Goal: Information Seeking & Learning: Learn about a topic

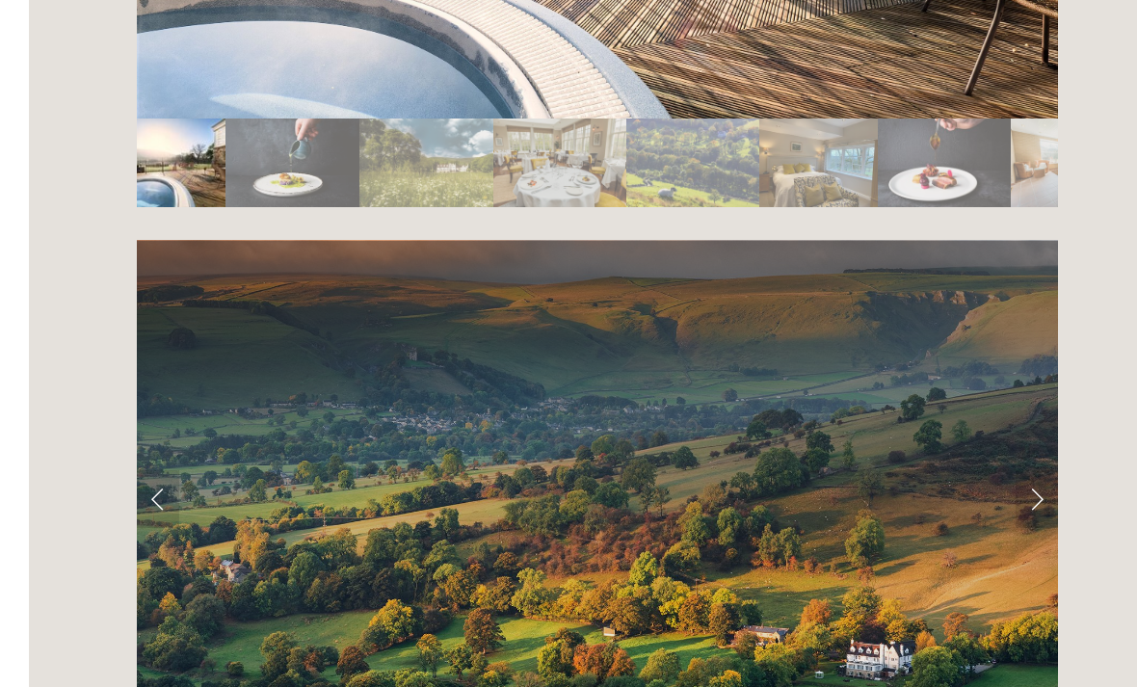
scroll to position [3667, 0]
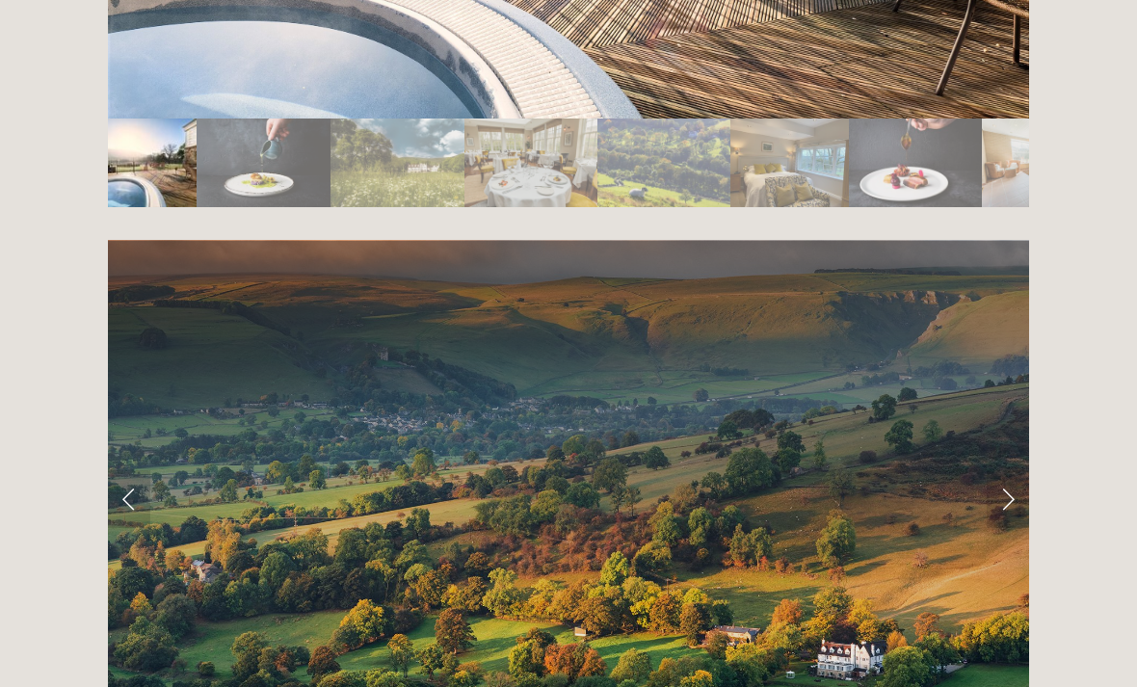
click at [1008, 470] on link "Next Slide" at bounding box center [1007, 499] width 42 height 58
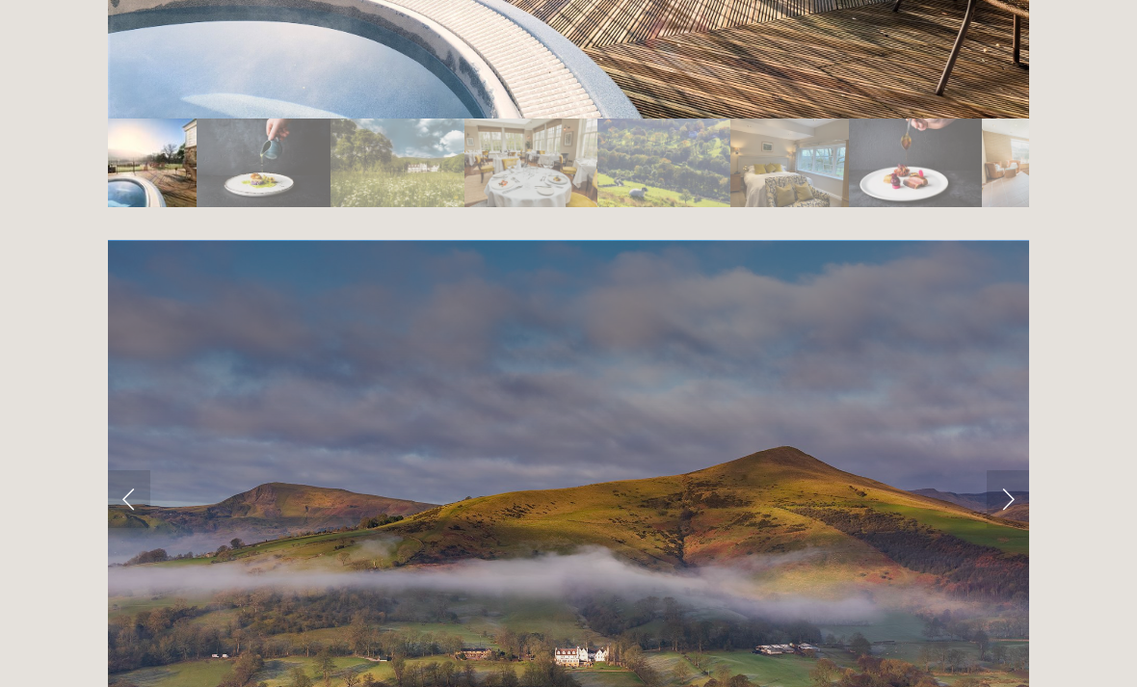
click at [1012, 470] on link "Next Slide" at bounding box center [1007, 499] width 42 height 58
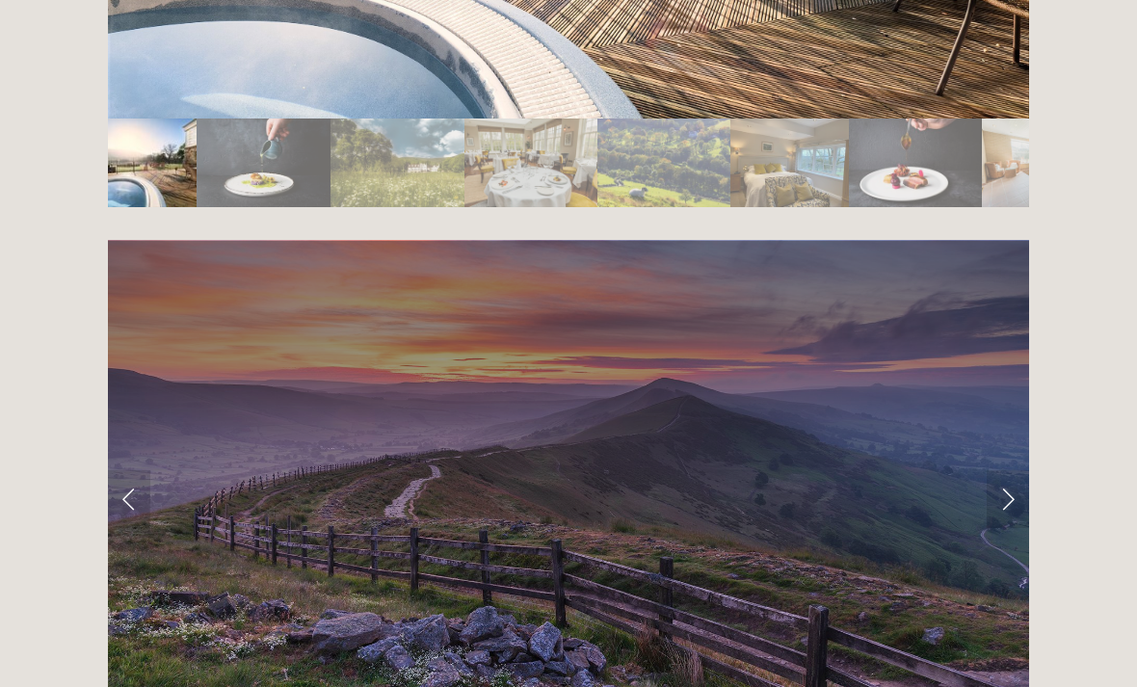
click at [1017, 470] on link "Next Slide" at bounding box center [1007, 499] width 42 height 58
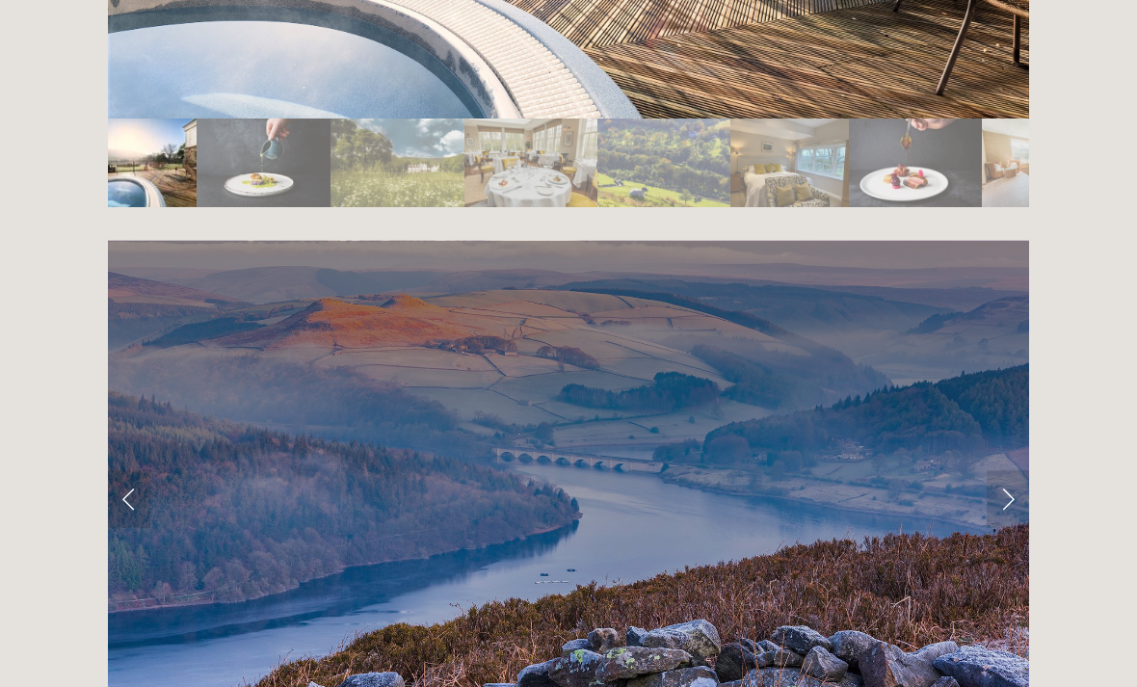
click at [1014, 470] on link "Next Slide" at bounding box center [1007, 499] width 42 height 58
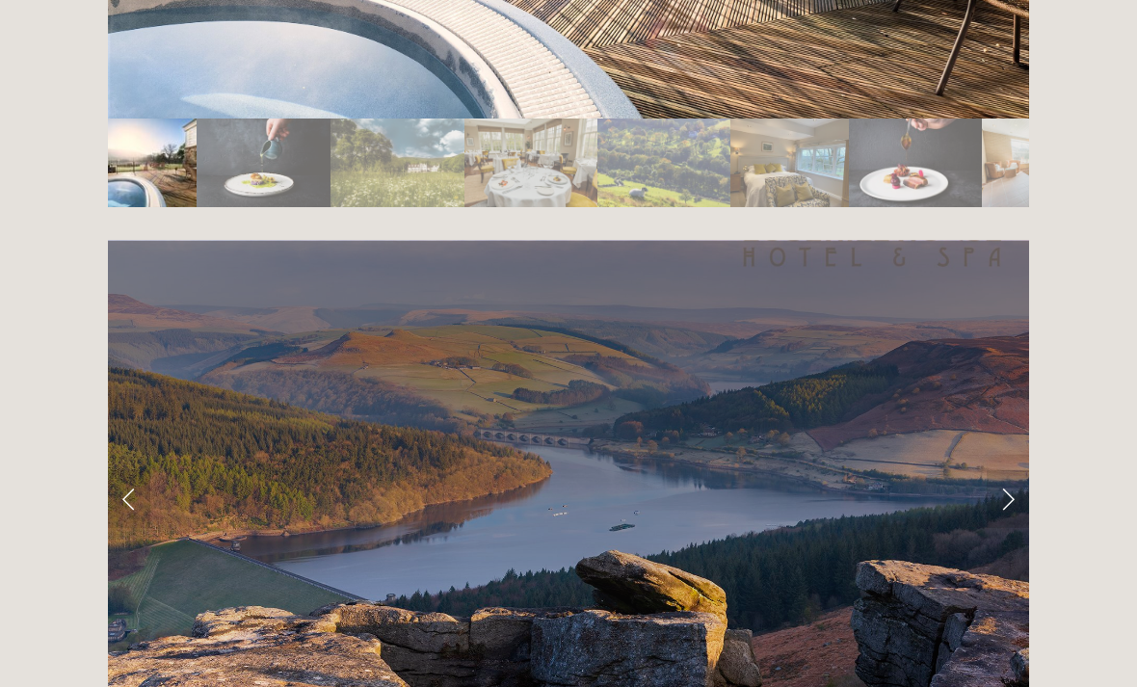
click at [1011, 470] on link "Next Slide" at bounding box center [1007, 499] width 42 height 58
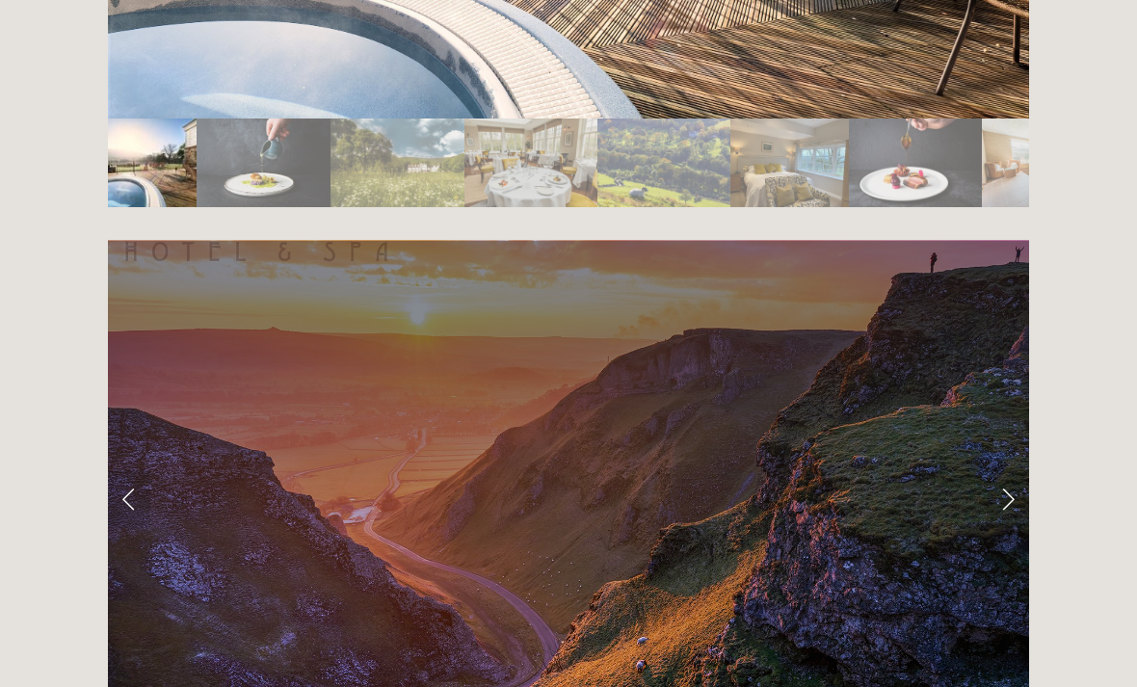
click at [1012, 470] on link "Next Slide" at bounding box center [1007, 499] width 42 height 58
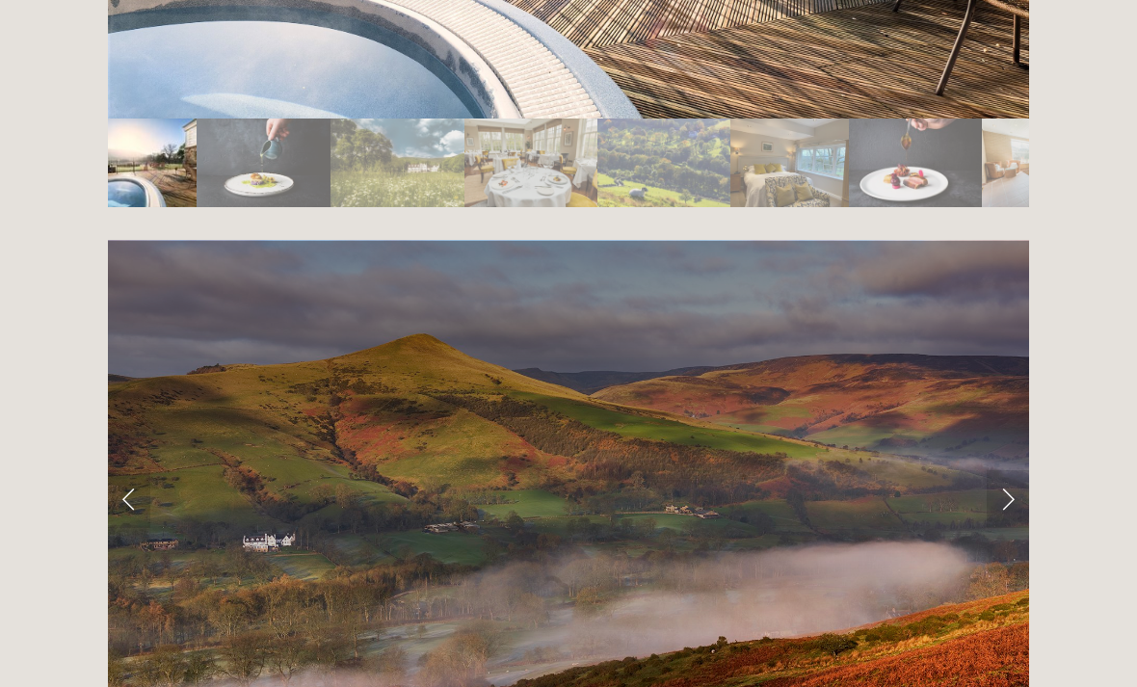
click at [1021, 470] on link "Next Slide" at bounding box center [1007, 499] width 42 height 58
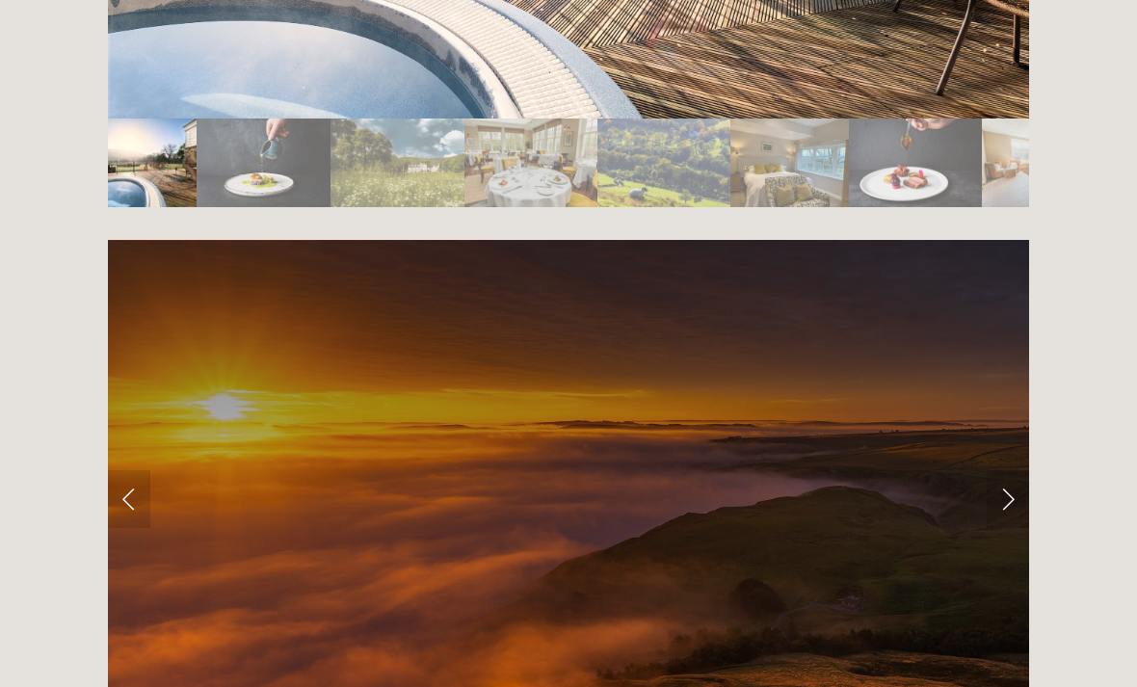
click at [1017, 470] on link "Next Slide" at bounding box center [1007, 499] width 42 height 58
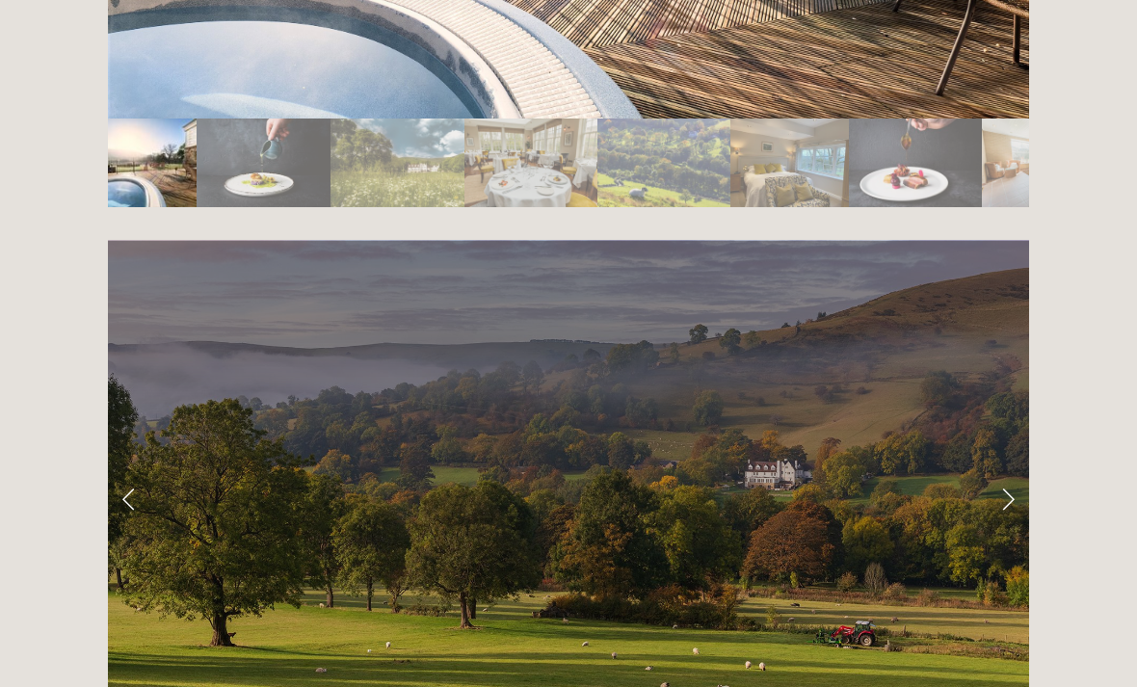
click at [1009, 470] on link "Next Slide" at bounding box center [1007, 499] width 42 height 58
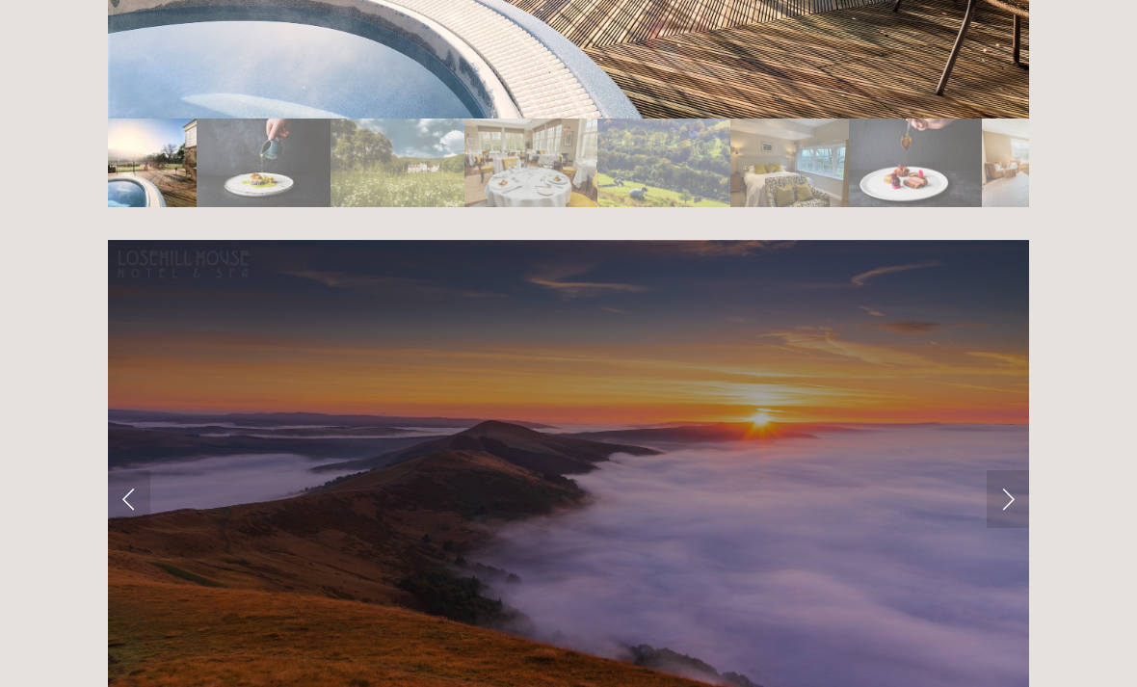
click at [1025, 470] on link "Next Slide" at bounding box center [1007, 499] width 42 height 58
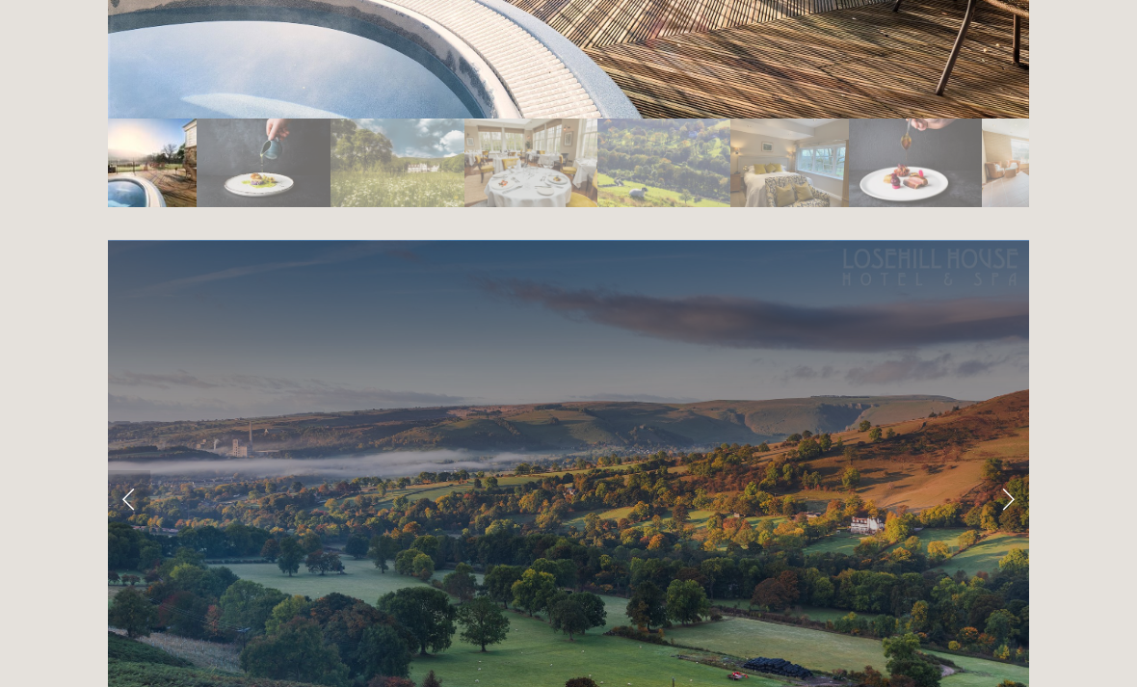
click at [1014, 470] on link "Next Slide" at bounding box center [1007, 499] width 42 height 58
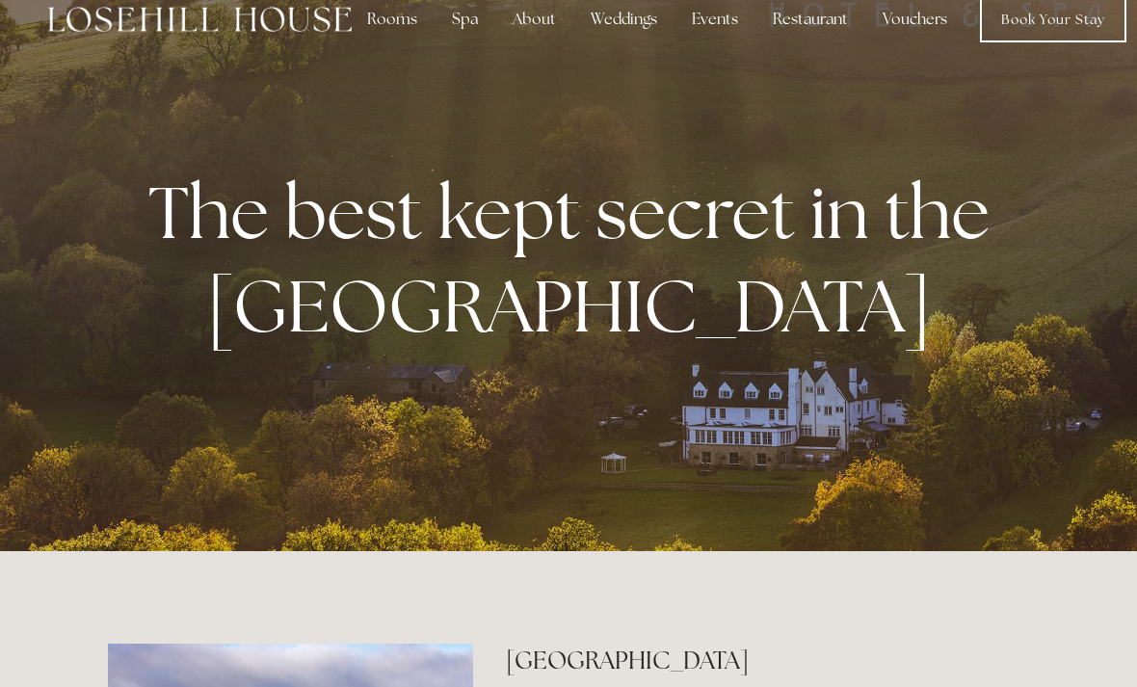
scroll to position [0, 0]
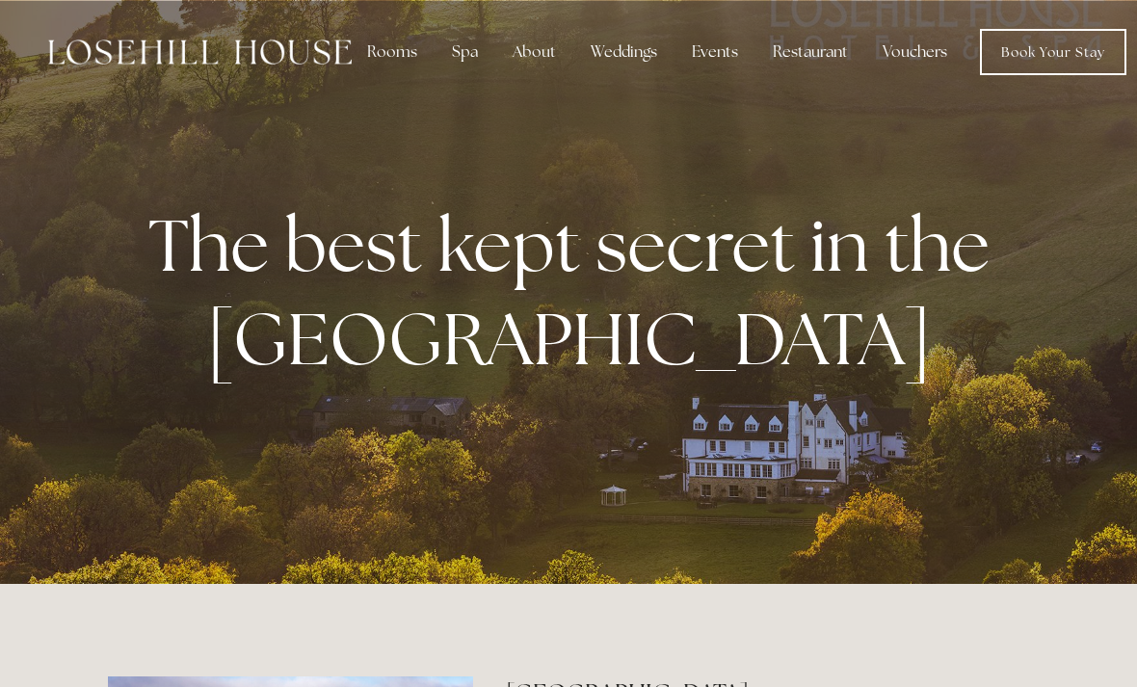
click at [404, 49] on div "Rooms" at bounding box center [392, 52] width 81 height 39
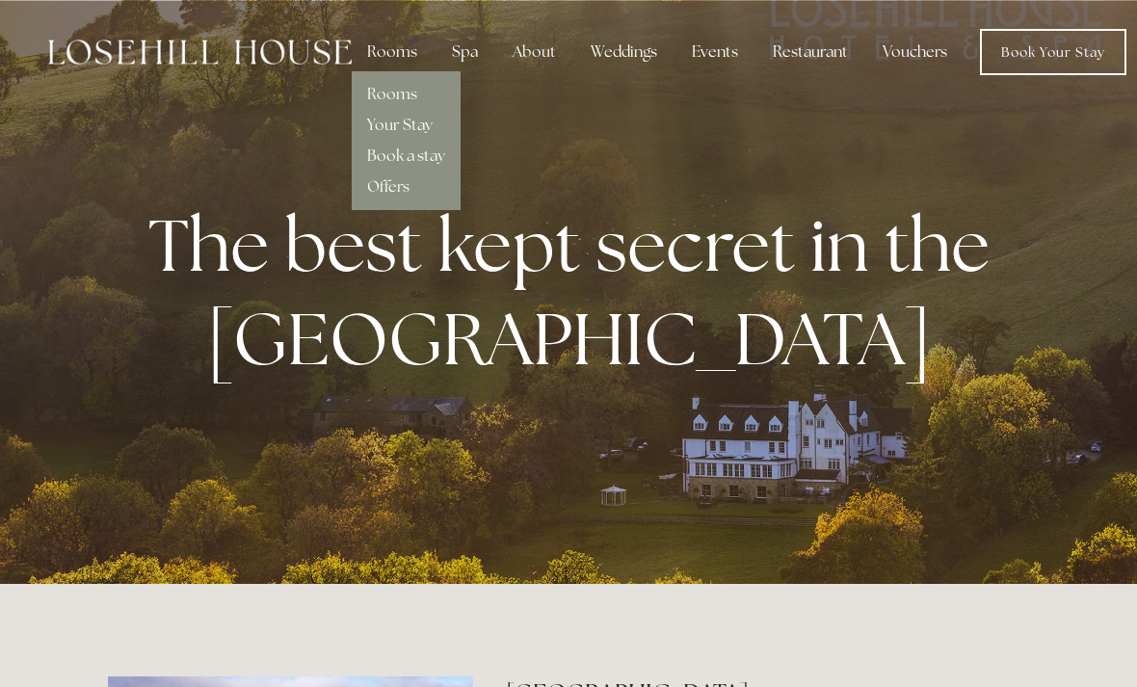
click at [425, 88] on div "Rooms" at bounding box center [406, 86] width 78 height 31
click at [414, 92] on link "Rooms" at bounding box center [392, 94] width 50 height 20
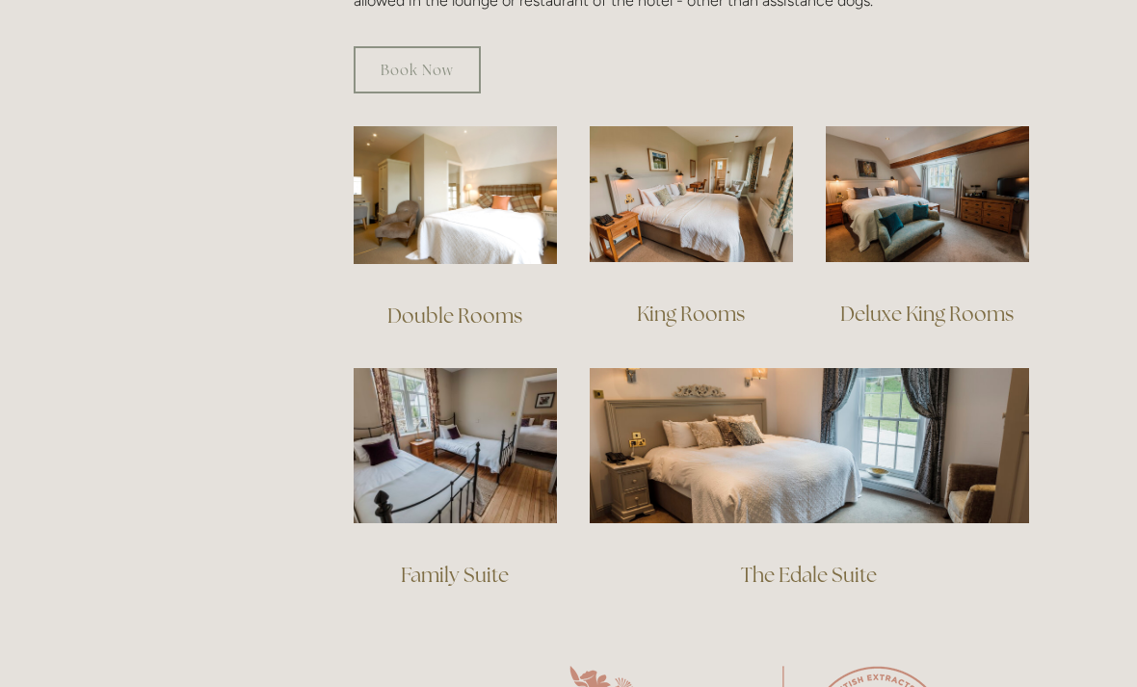
scroll to position [1291, 0]
click at [985, 300] on link "Deluxe King Rooms" at bounding box center [926, 313] width 173 height 26
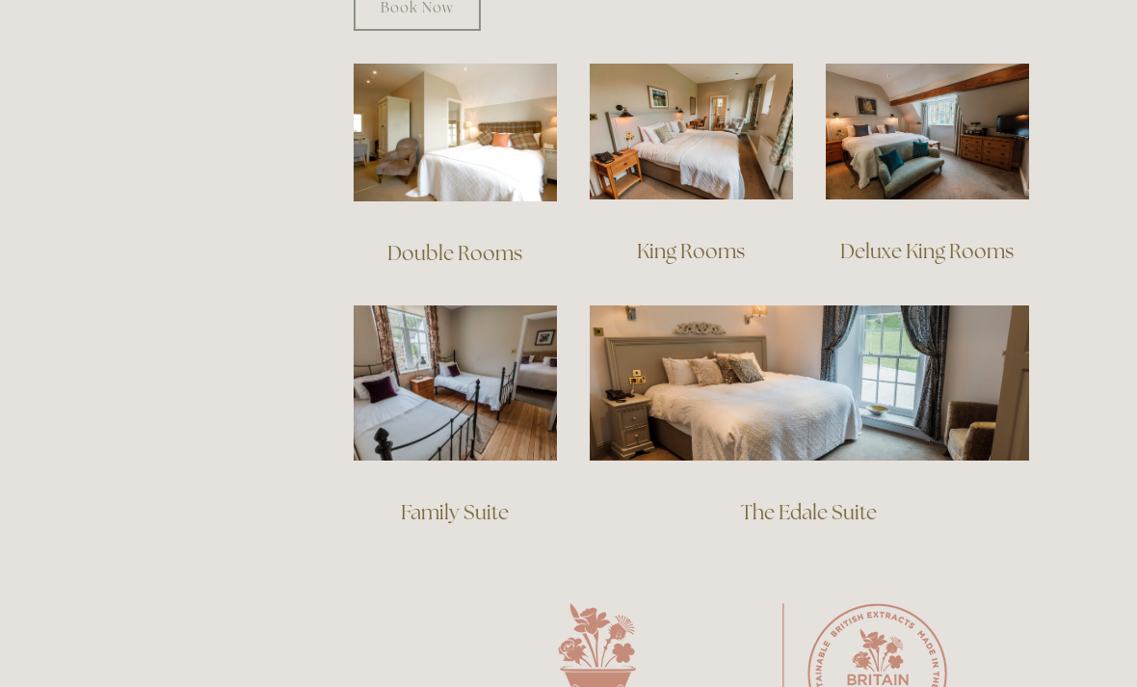
click at [855, 499] on link "The Edale Suite" at bounding box center [809, 512] width 136 height 26
click at [478, 499] on link "Family Suite" at bounding box center [455, 512] width 108 height 26
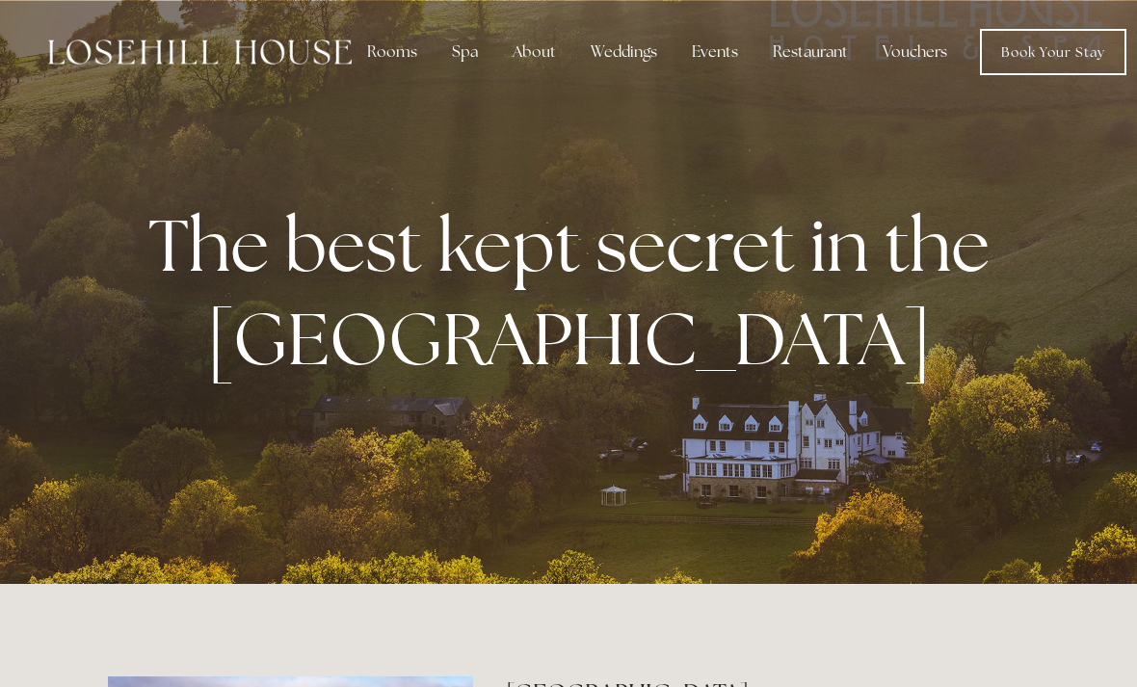
click at [543, 56] on div "About" at bounding box center [534, 52] width 74 height 39
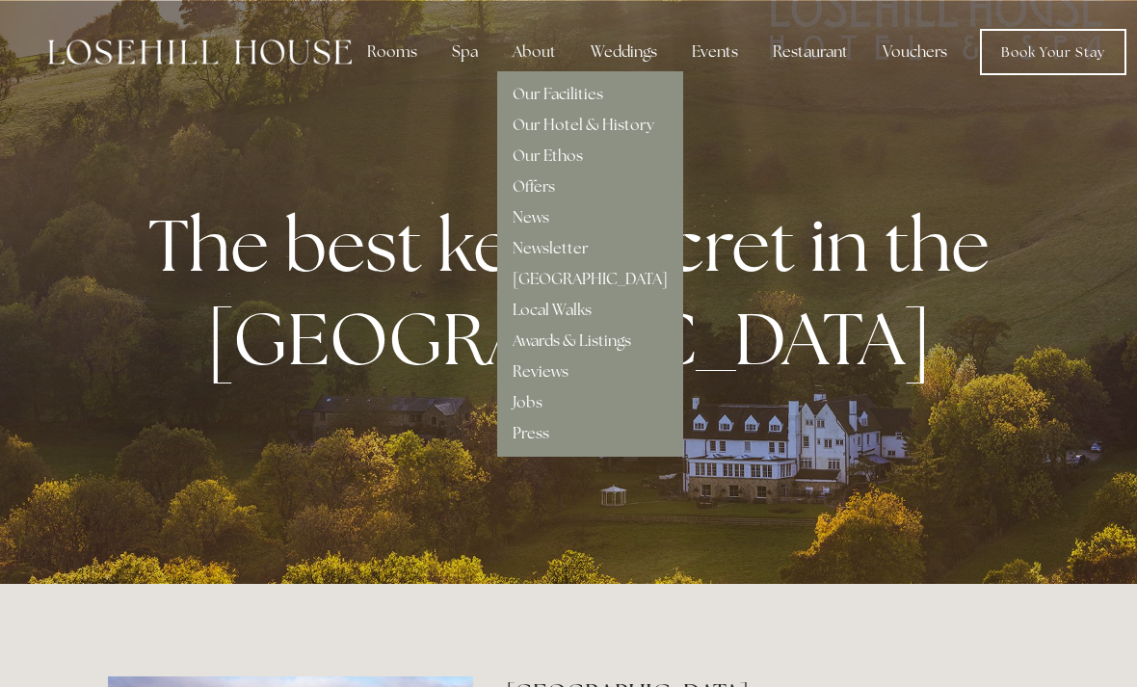
click at [648, 128] on link "Our Hotel & History" at bounding box center [583, 125] width 142 height 20
